Goal: Find specific page/section: Find specific page/section

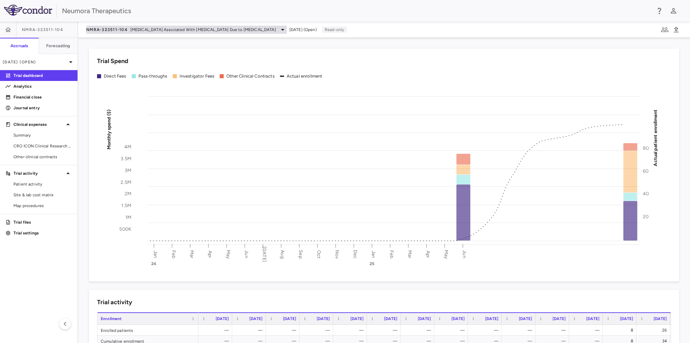
click at [279, 28] on icon at bounding box center [283, 30] width 8 height 8
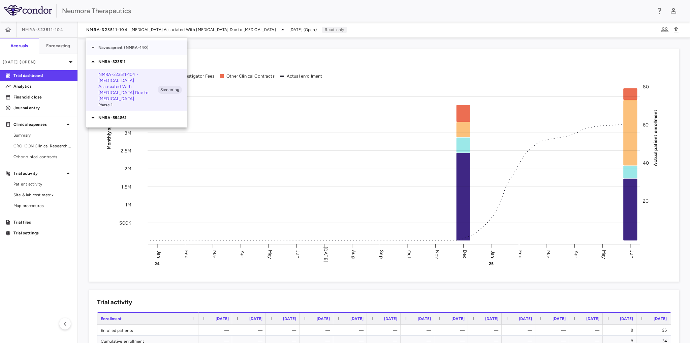
click at [147, 45] on p "Navacaprant (NMRA-140)" at bounding box center [142, 47] width 89 height 6
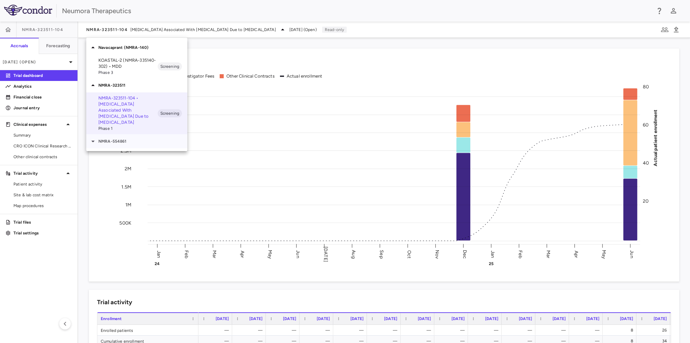
drag, startPoint x: 108, startPoint y: 132, endPoint x: 152, endPoint y: 134, distance: 44.2
click at [108, 134] on div "NMRA-554861" at bounding box center [136, 141] width 101 height 14
